Goal: Navigation & Orientation: Understand site structure

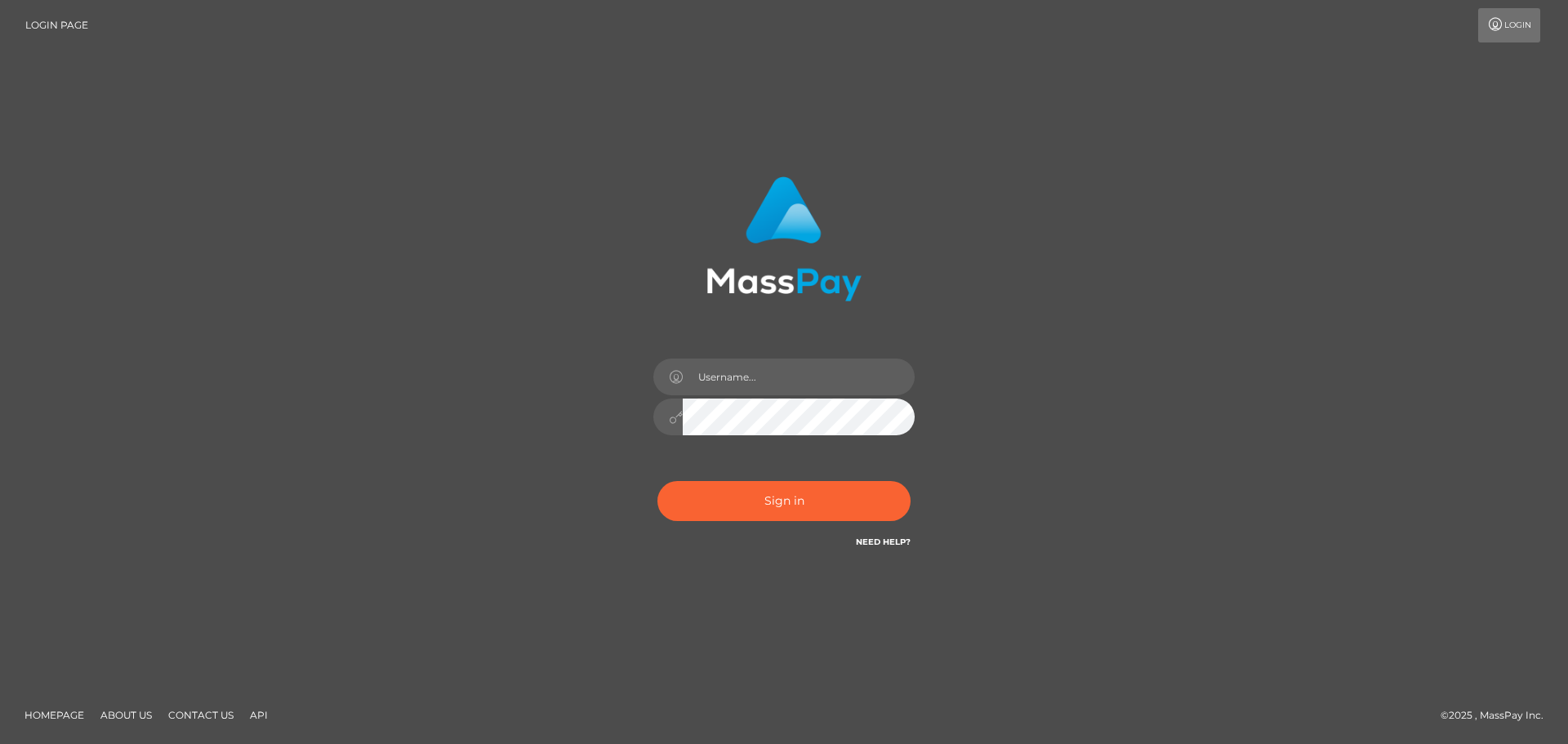
type input "hello.feetfinder"
click at [738, 490] on button "Sign in" at bounding box center [784, 501] width 253 height 40
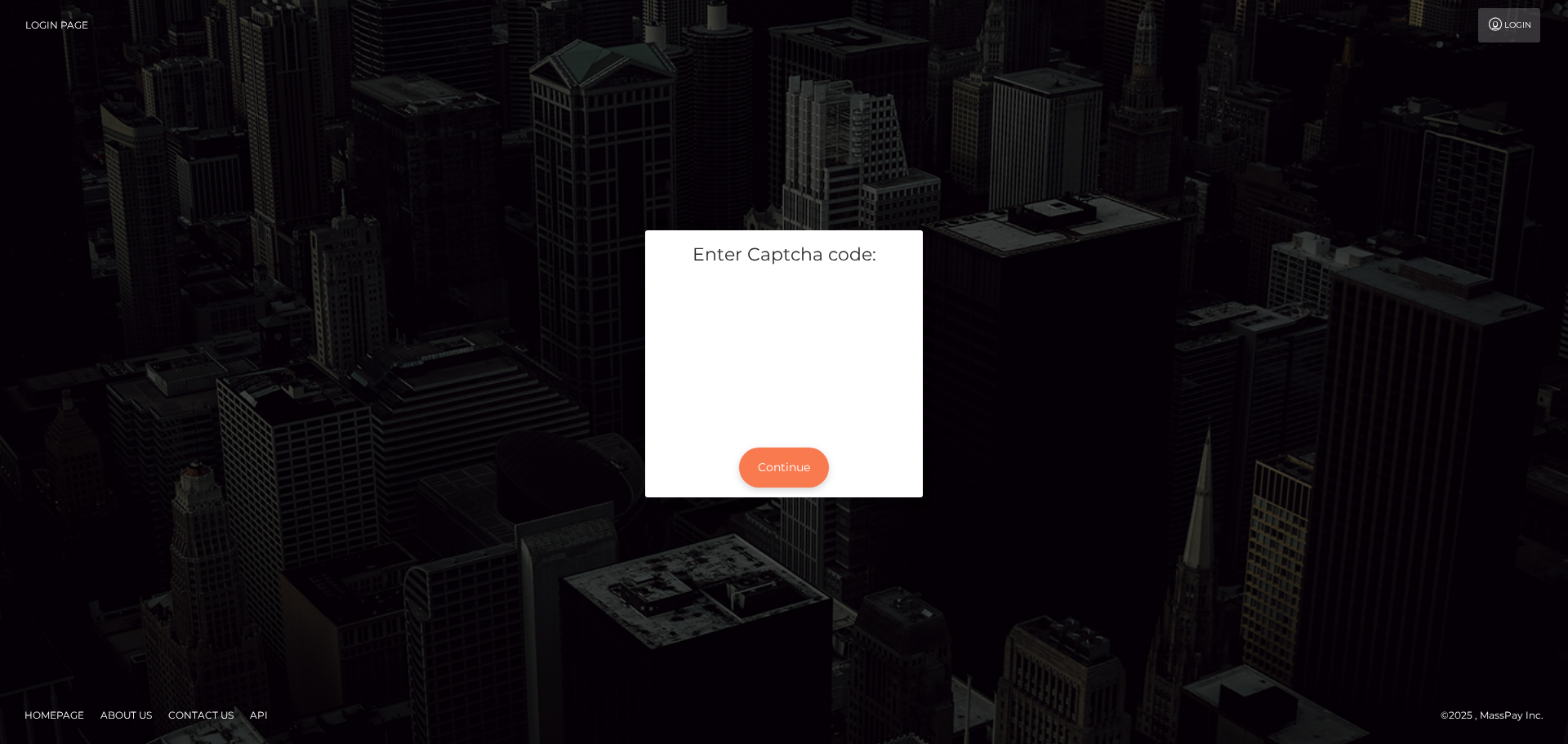
click at [784, 483] on button "Continue" at bounding box center [784, 467] width 90 height 40
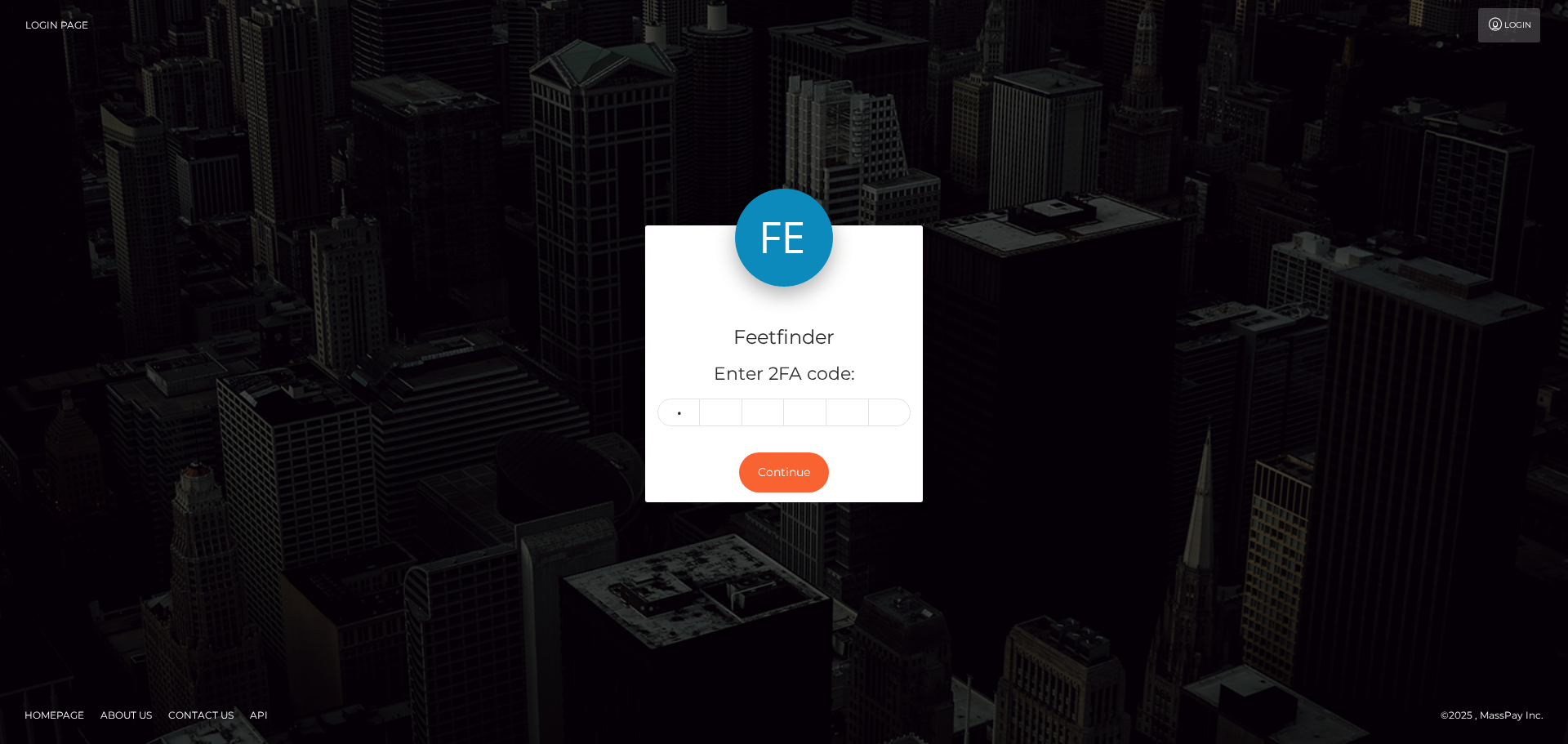
type input "9"
type input "0"
type input "1"
type input "4"
type input "3"
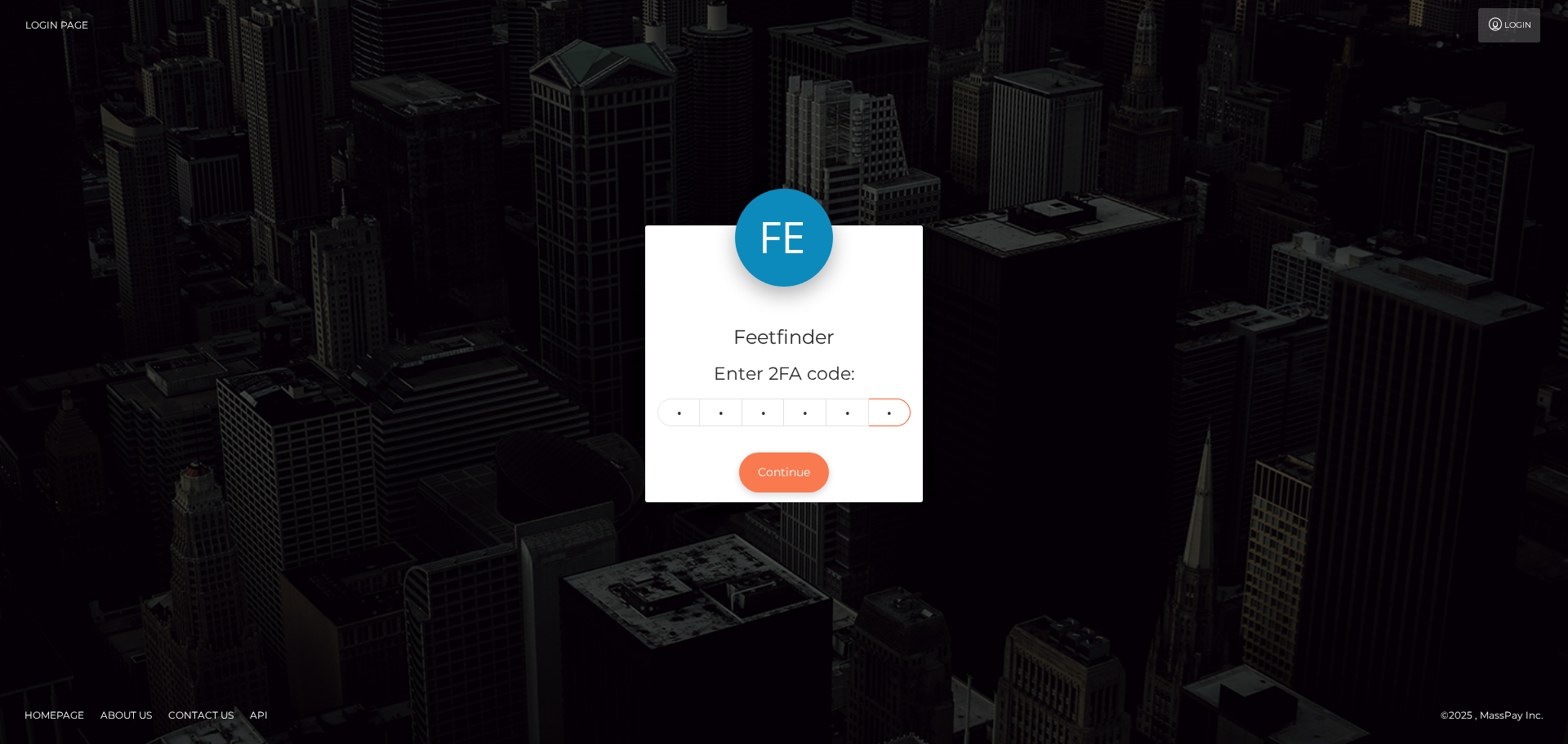
type input "6"
click at [789, 472] on button "Continue" at bounding box center [784, 472] width 90 height 40
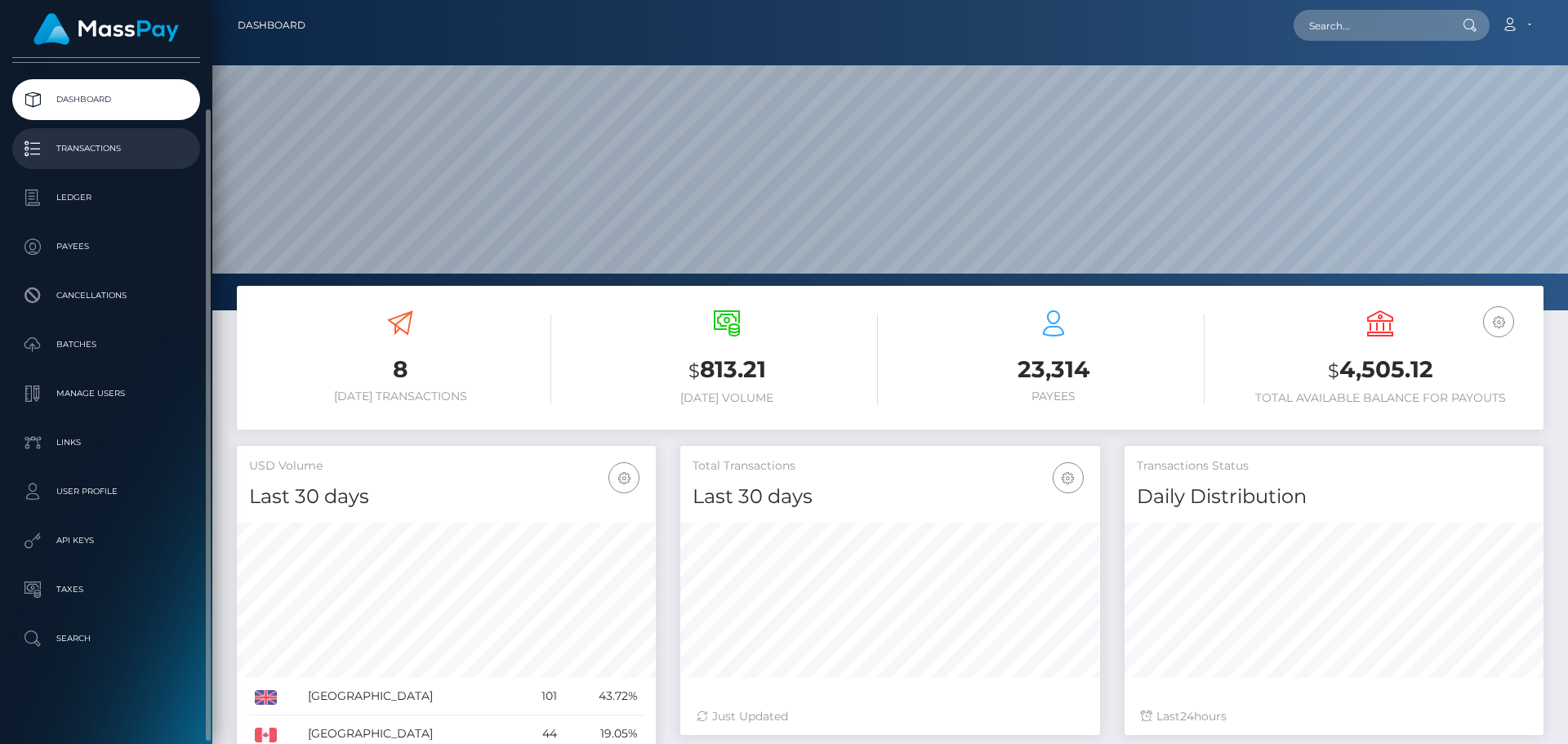
click at [99, 140] on p "Transactions" at bounding box center [106, 148] width 175 height 24
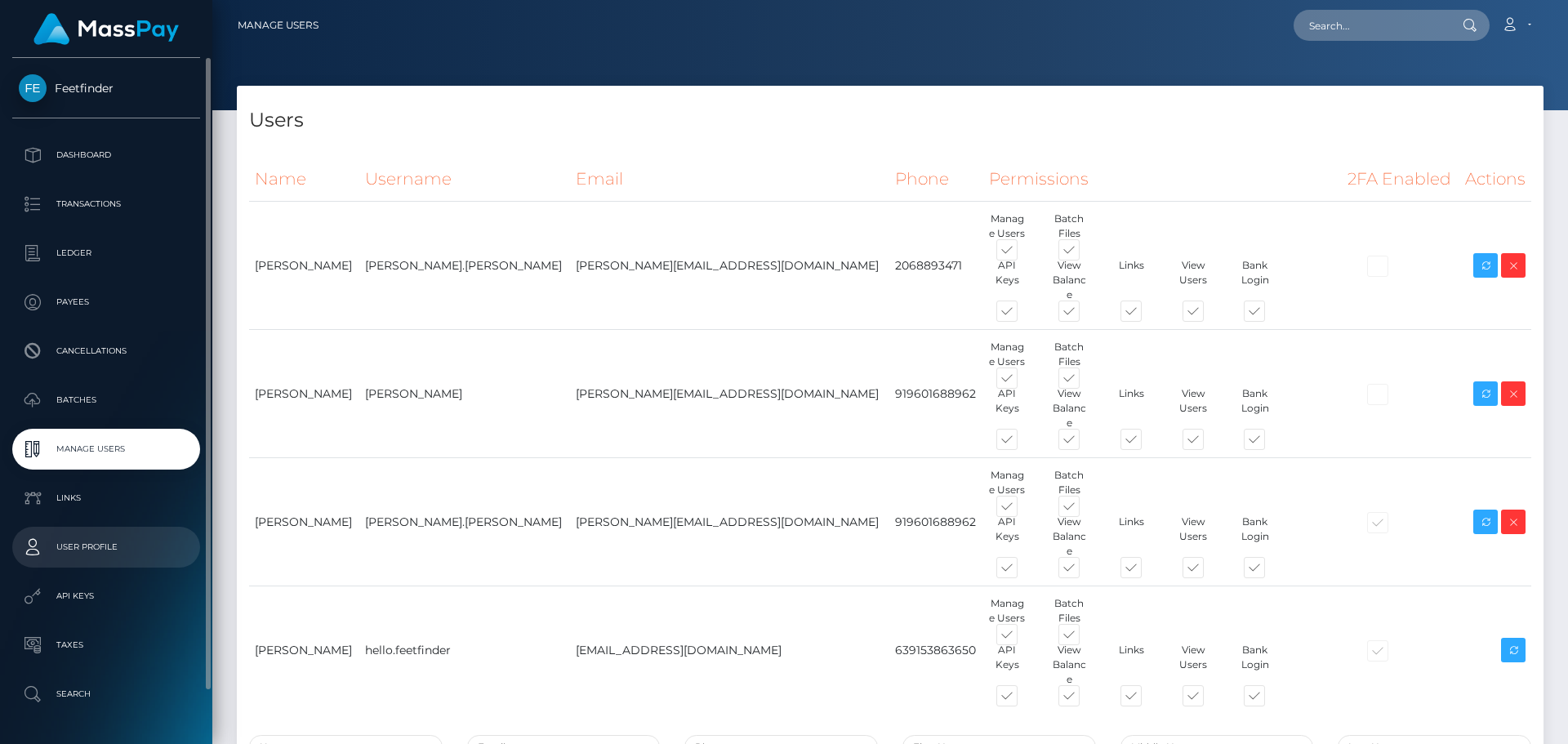
click at [116, 542] on p "User Profile" at bounding box center [106, 547] width 175 height 24
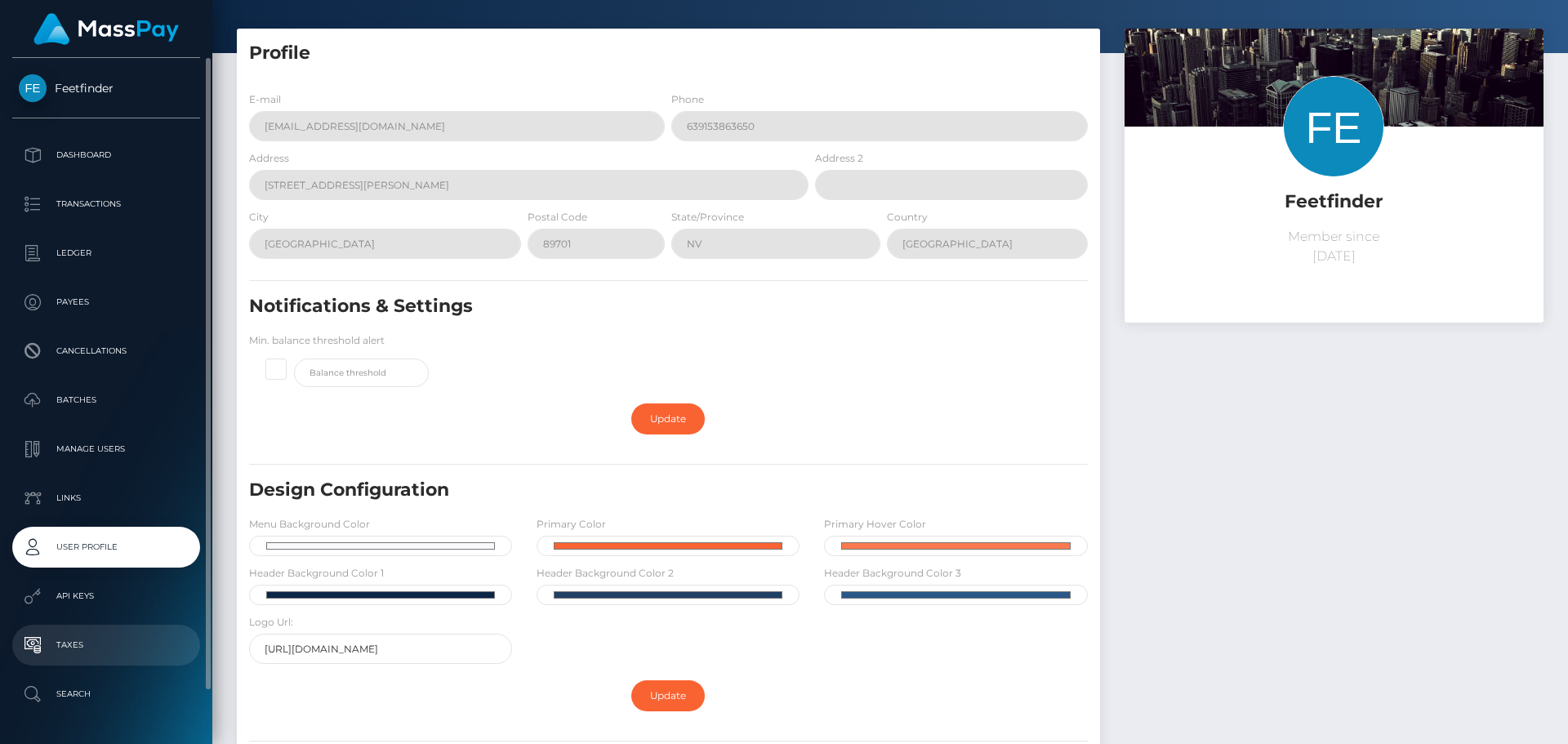
scroll to position [55, 0]
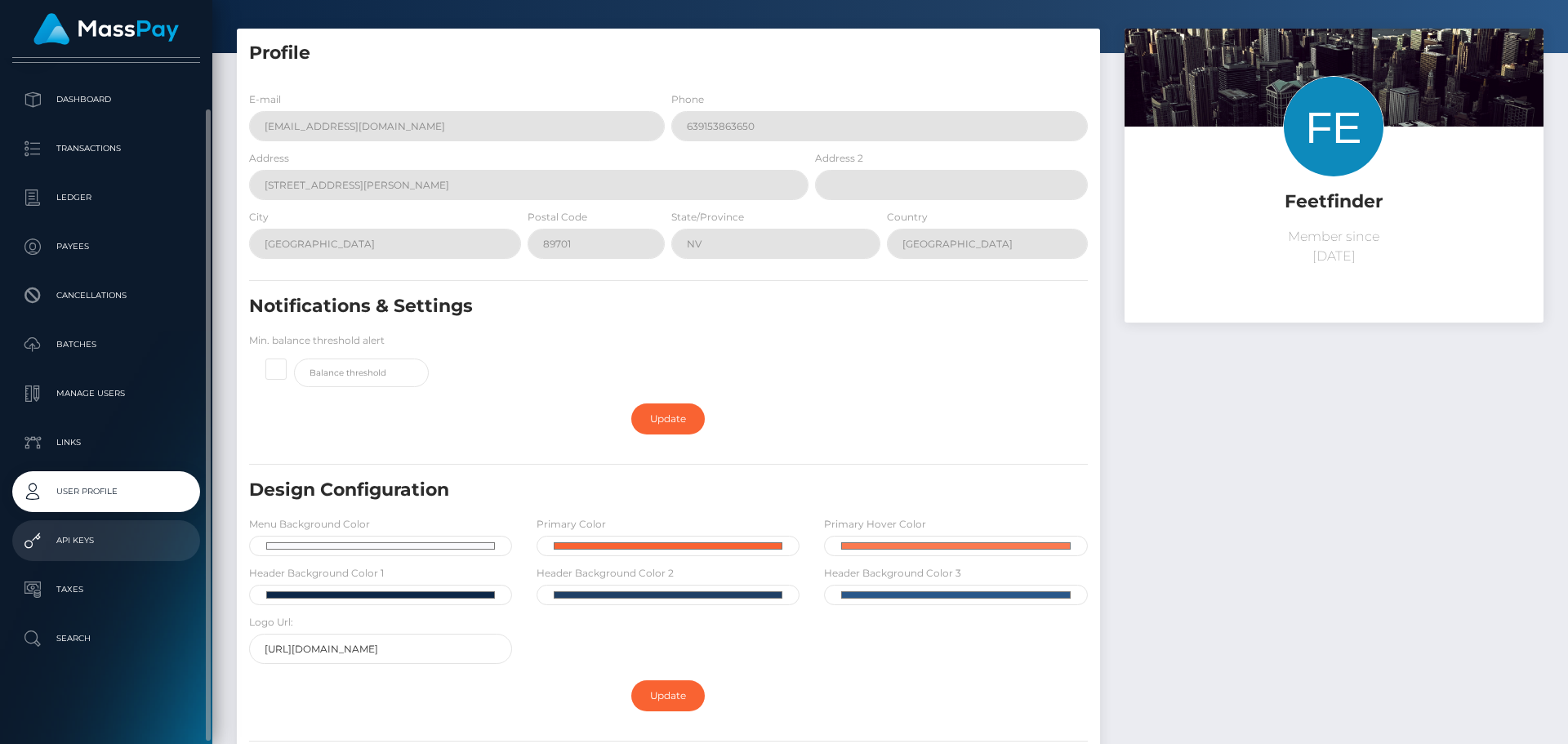
click at [107, 520] on link "API Keys" at bounding box center [107, 540] width 188 height 41
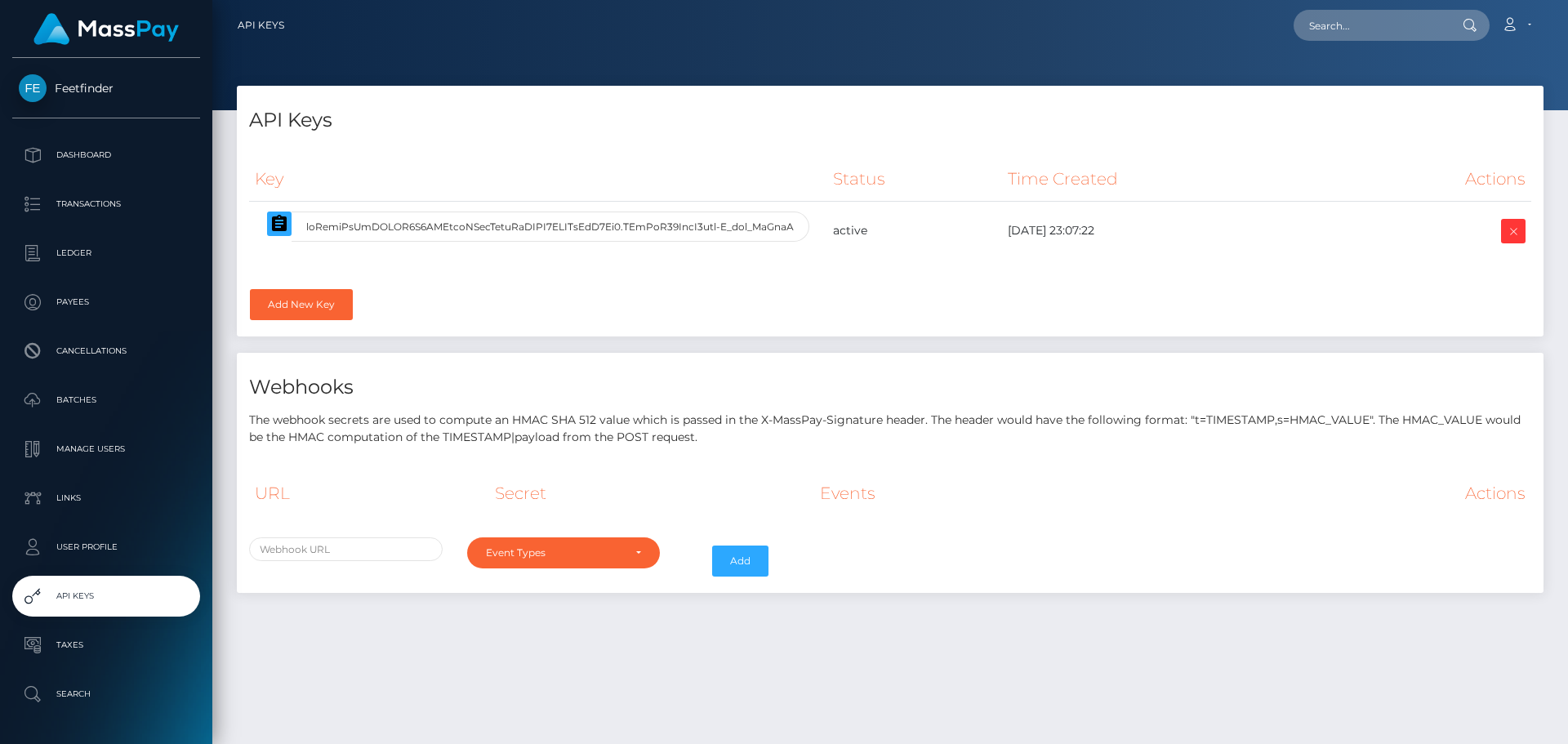
select select
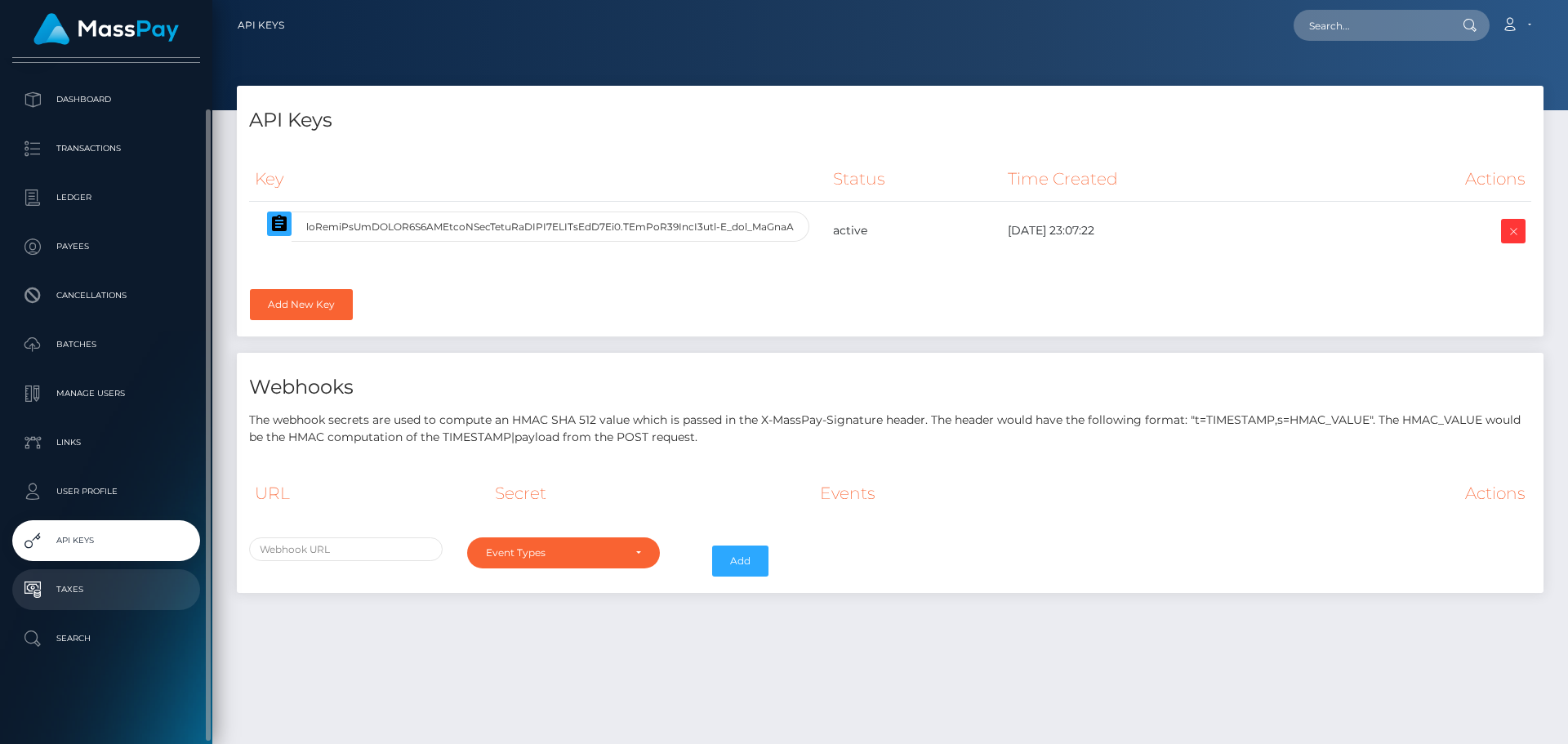
click at [103, 582] on p "Taxes" at bounding box center [106, 589] width 175 height 24
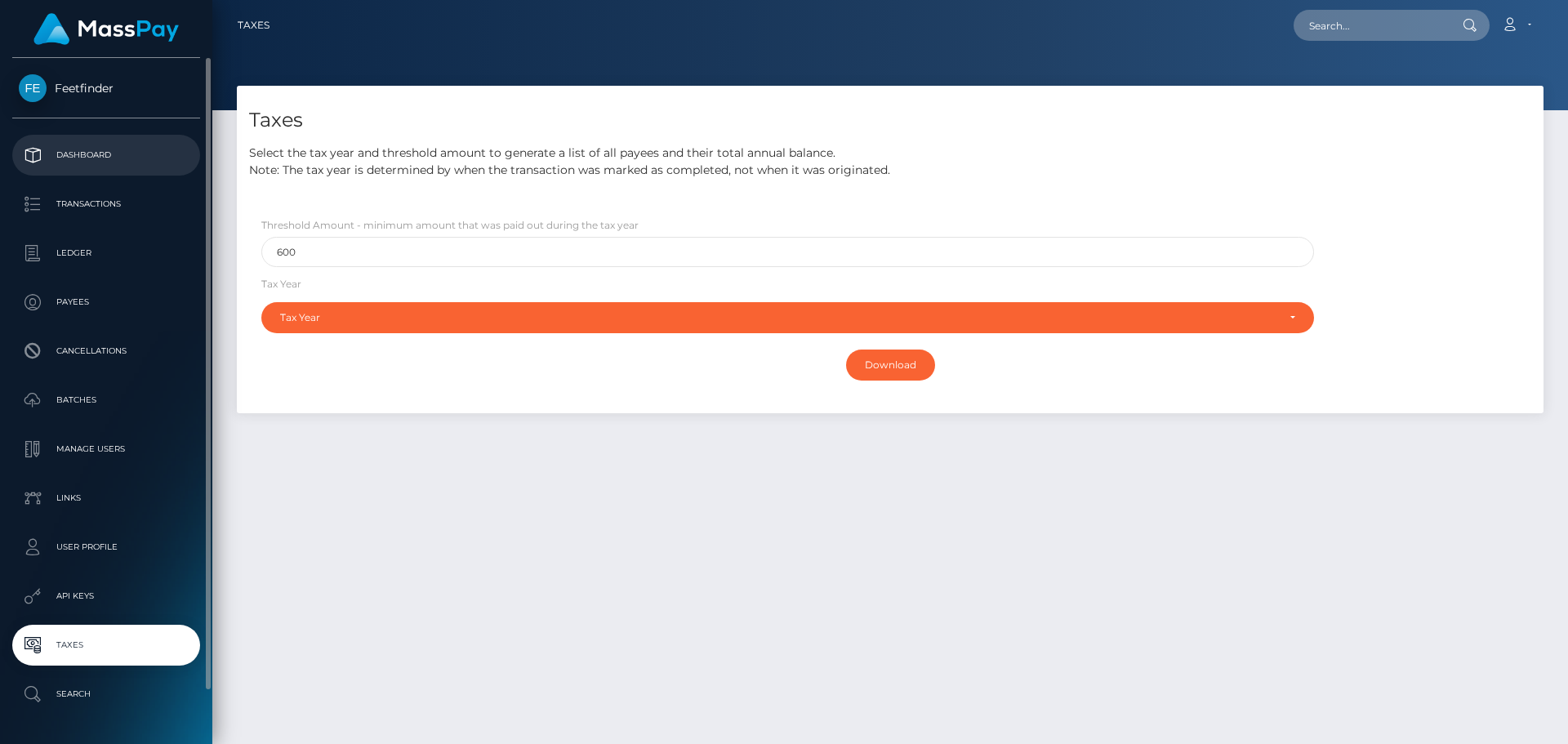
click at [132, 135] on link "Dashboard" at bounding box center [107, 155] width 188 height 41
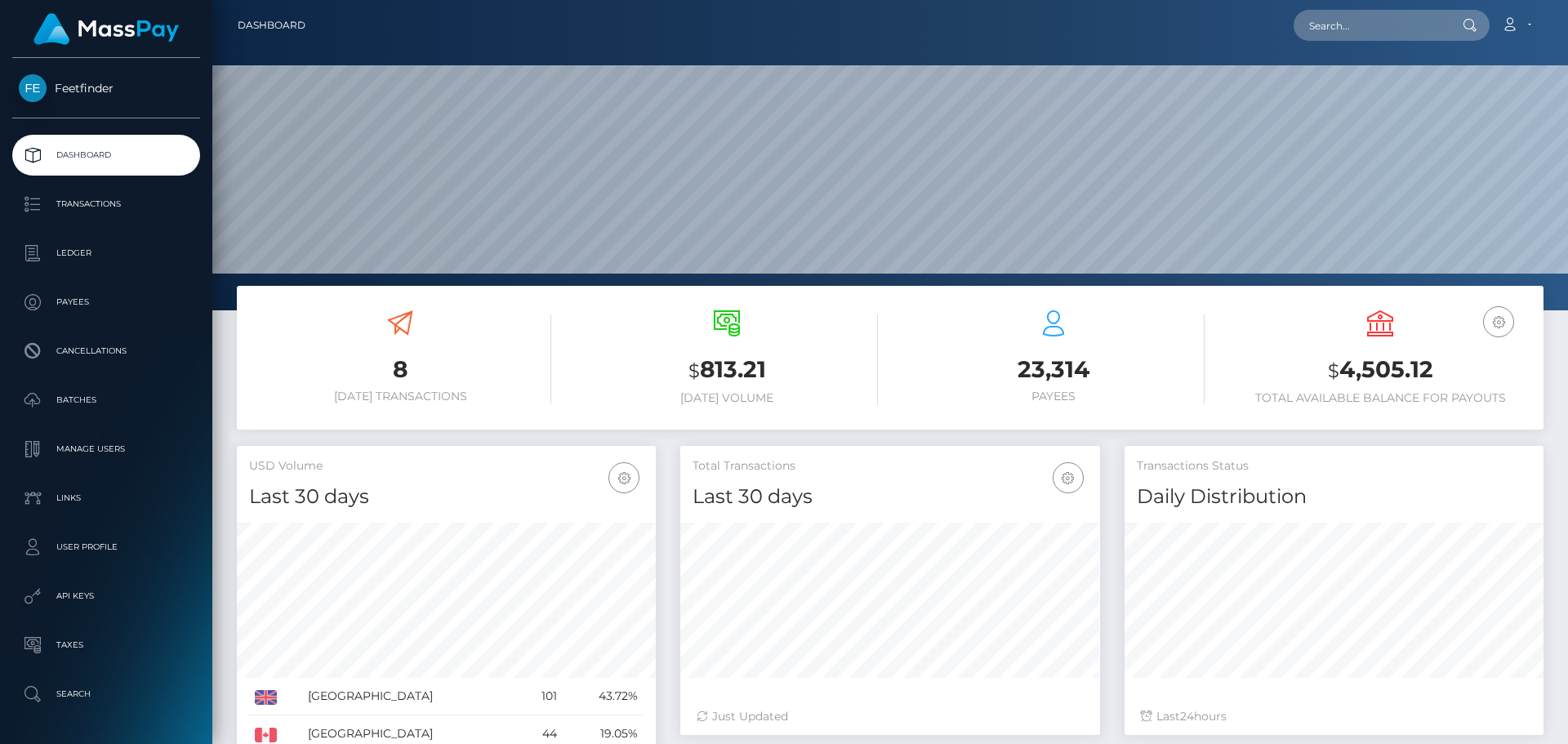
scroll to position [290, 420]
